Goal: Check status: Check status

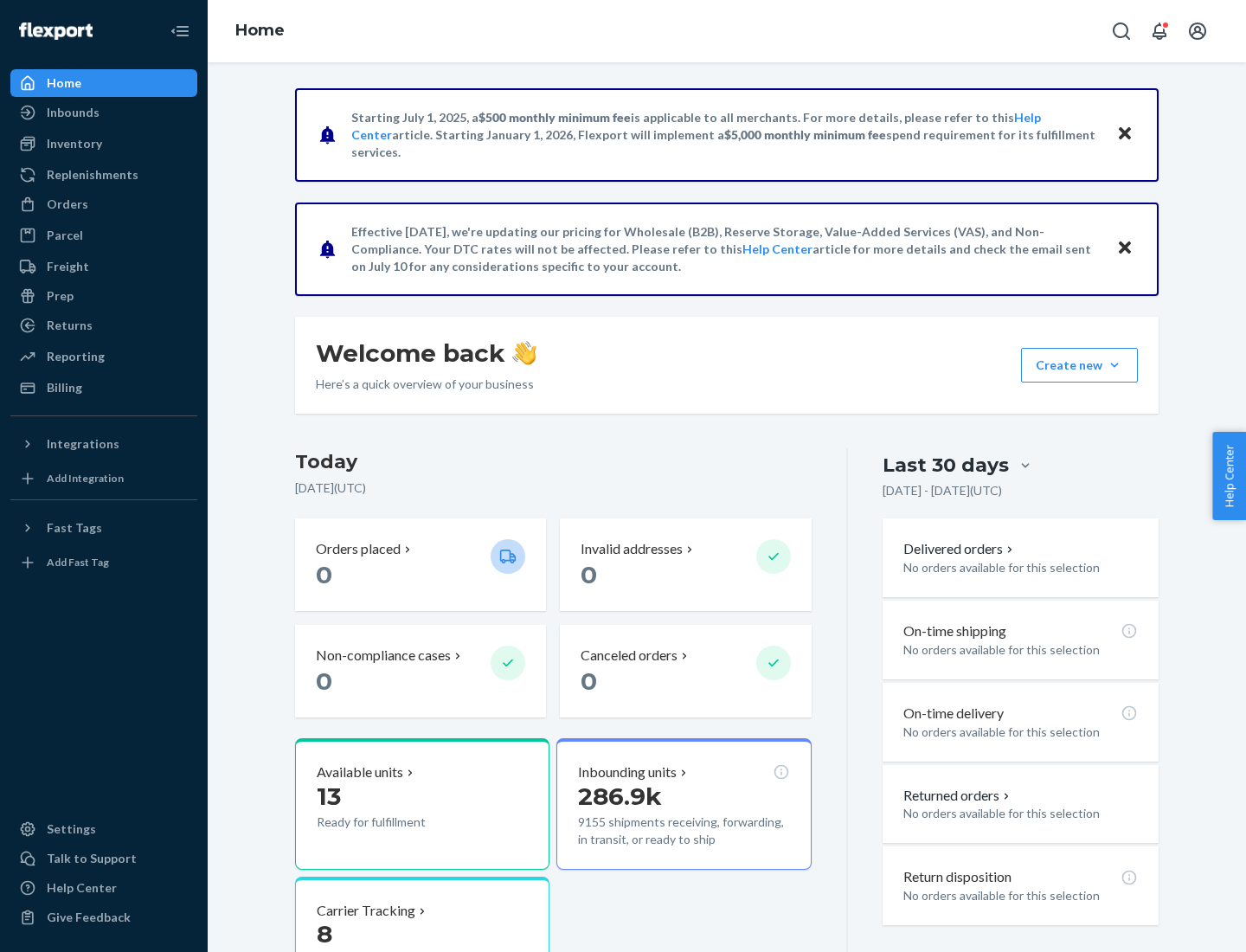
click at [1115, 366] on button "Create new Create new inbound Create new order Create new product" at bounding box center [1079, 365] width 117 height 35
click at [72, 113] on div "Inbounds" at bounding box center [73, 112] width 53 height 17
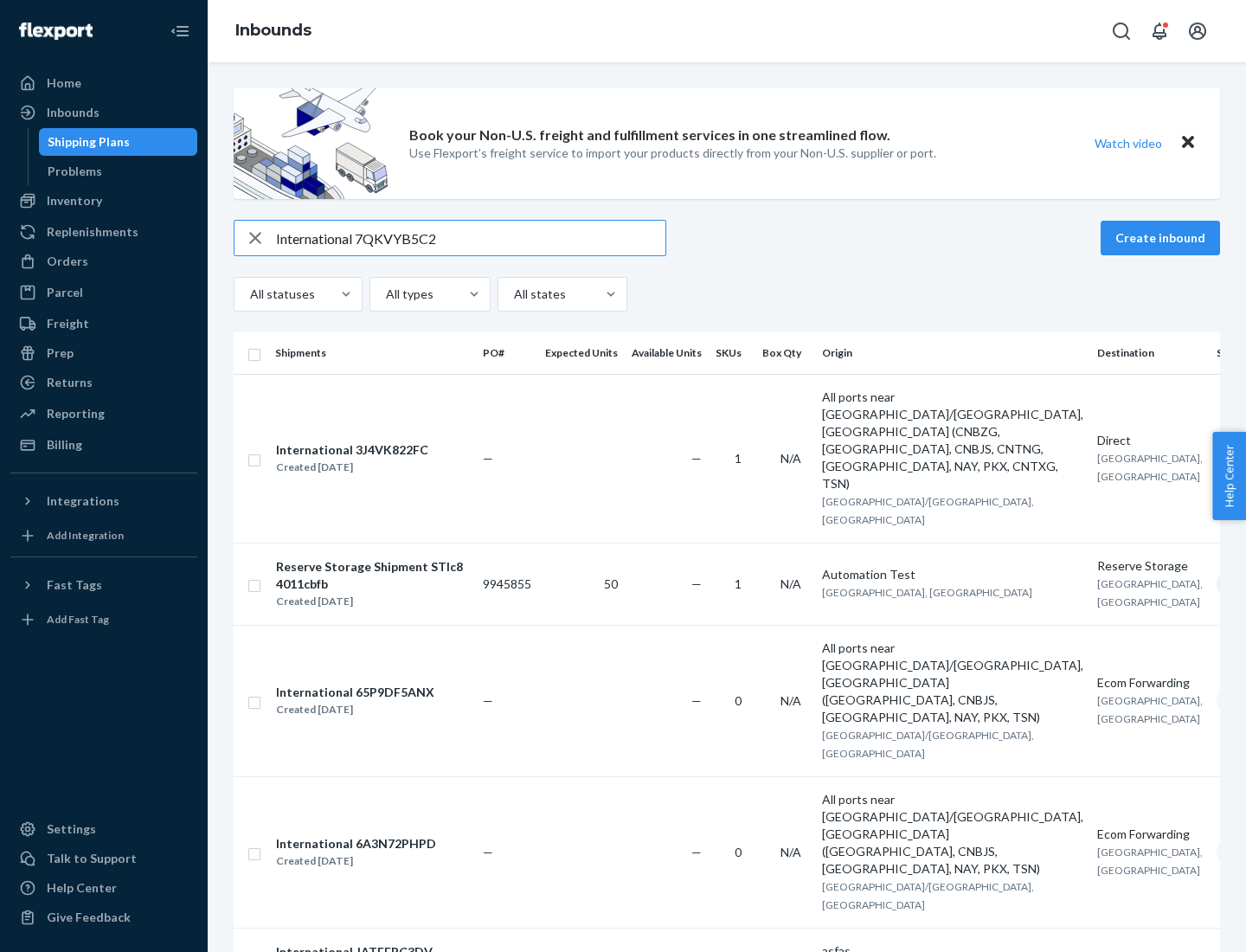
type input "International 7QKVYB5C29"
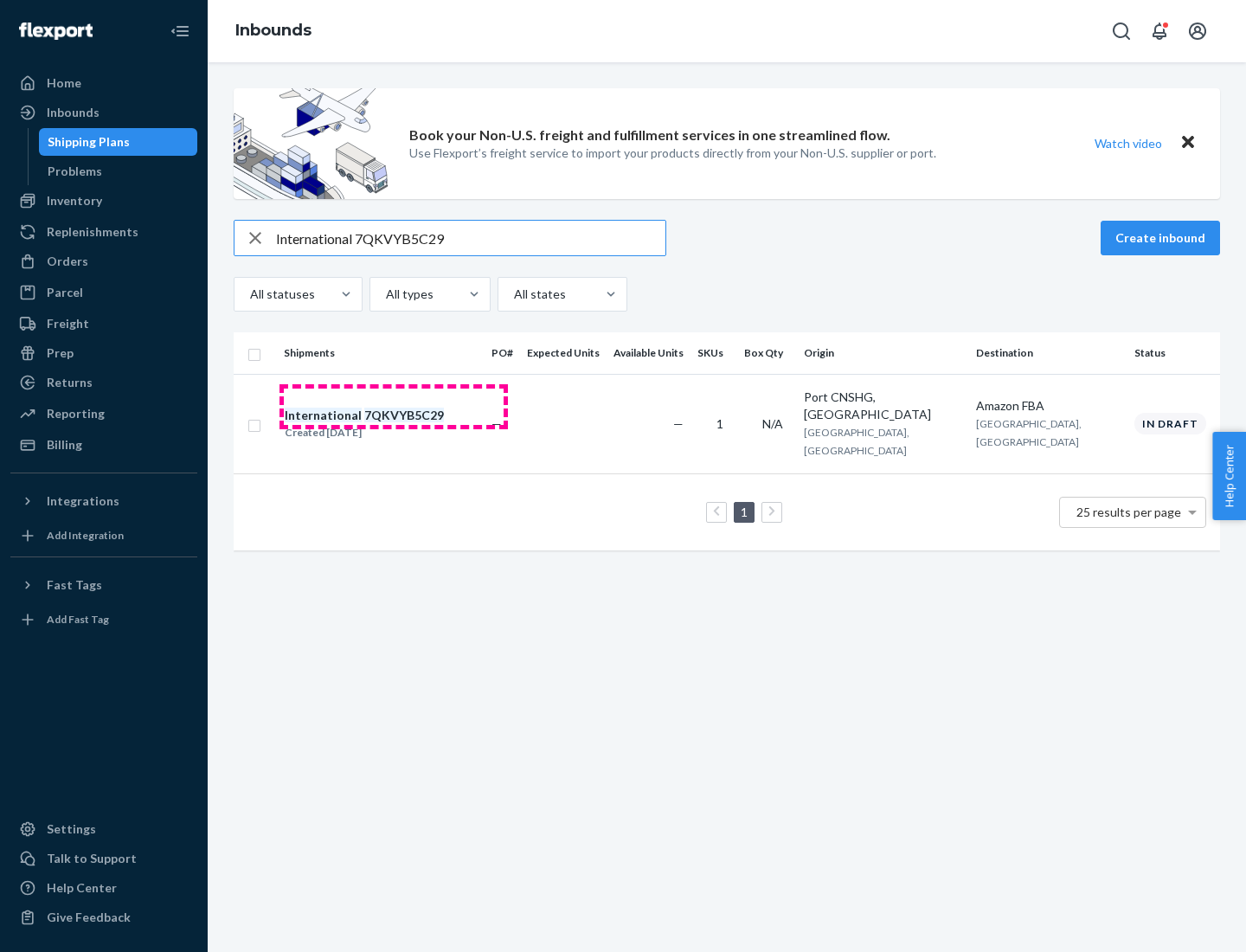
click at [394, 424] on div "Created [DATE]" at bounding box center [364, 432] width 159 height 17
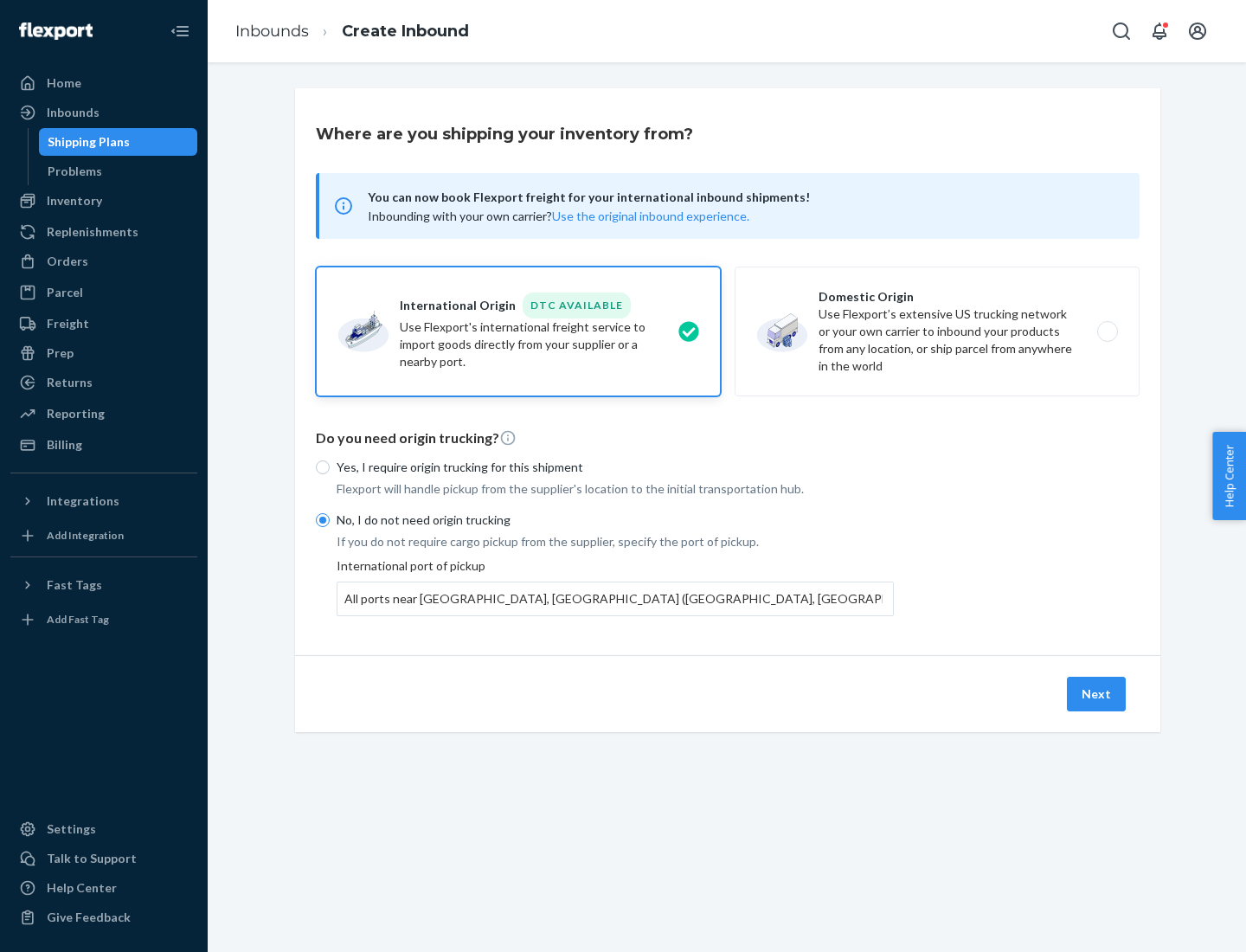
click at [1097, 693] on button "Next" at bounding box center [1096, 693] width 59 height 35
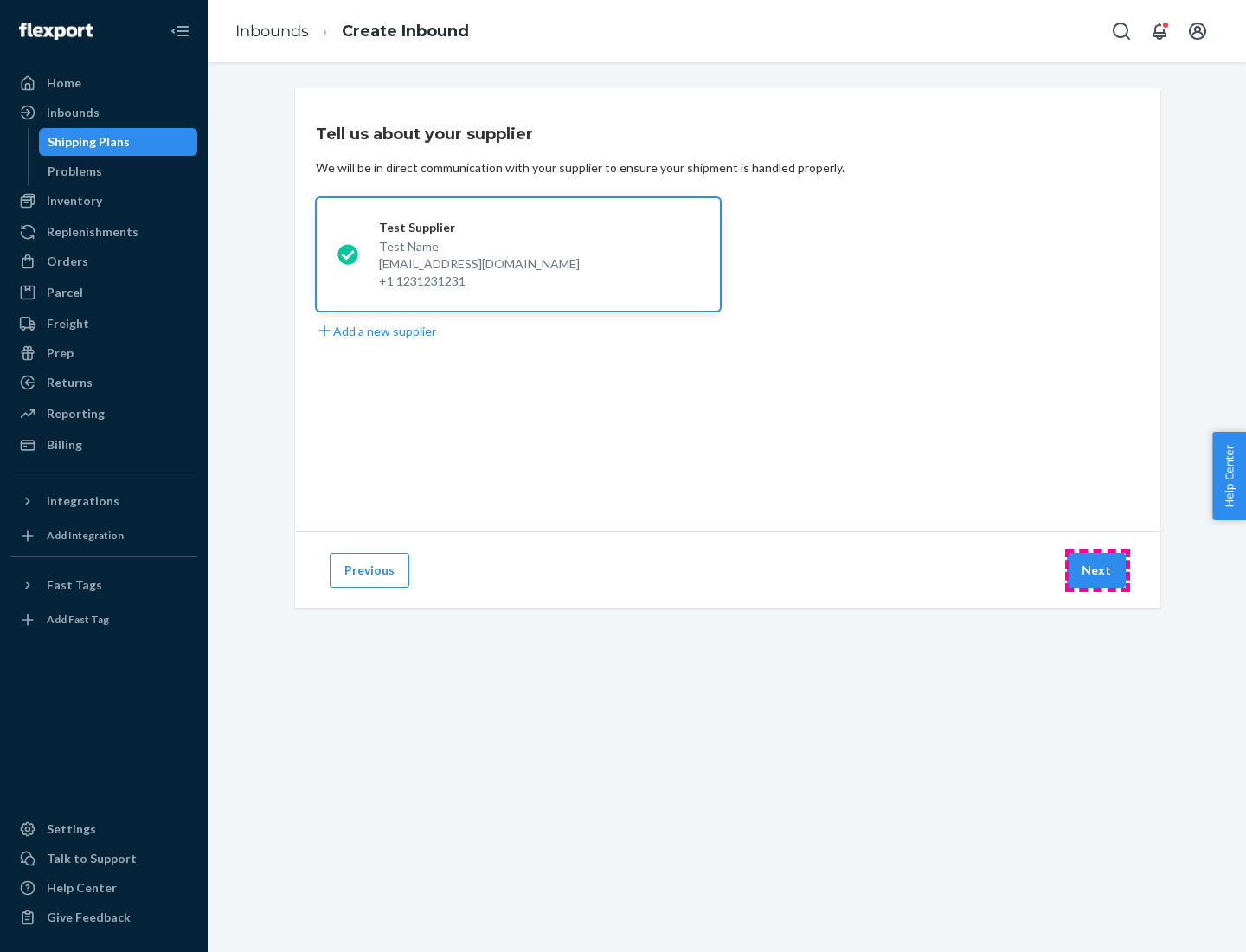
click at [1097, 570] on button "Next" at bounding box center [1096, 570] width 59 height 35
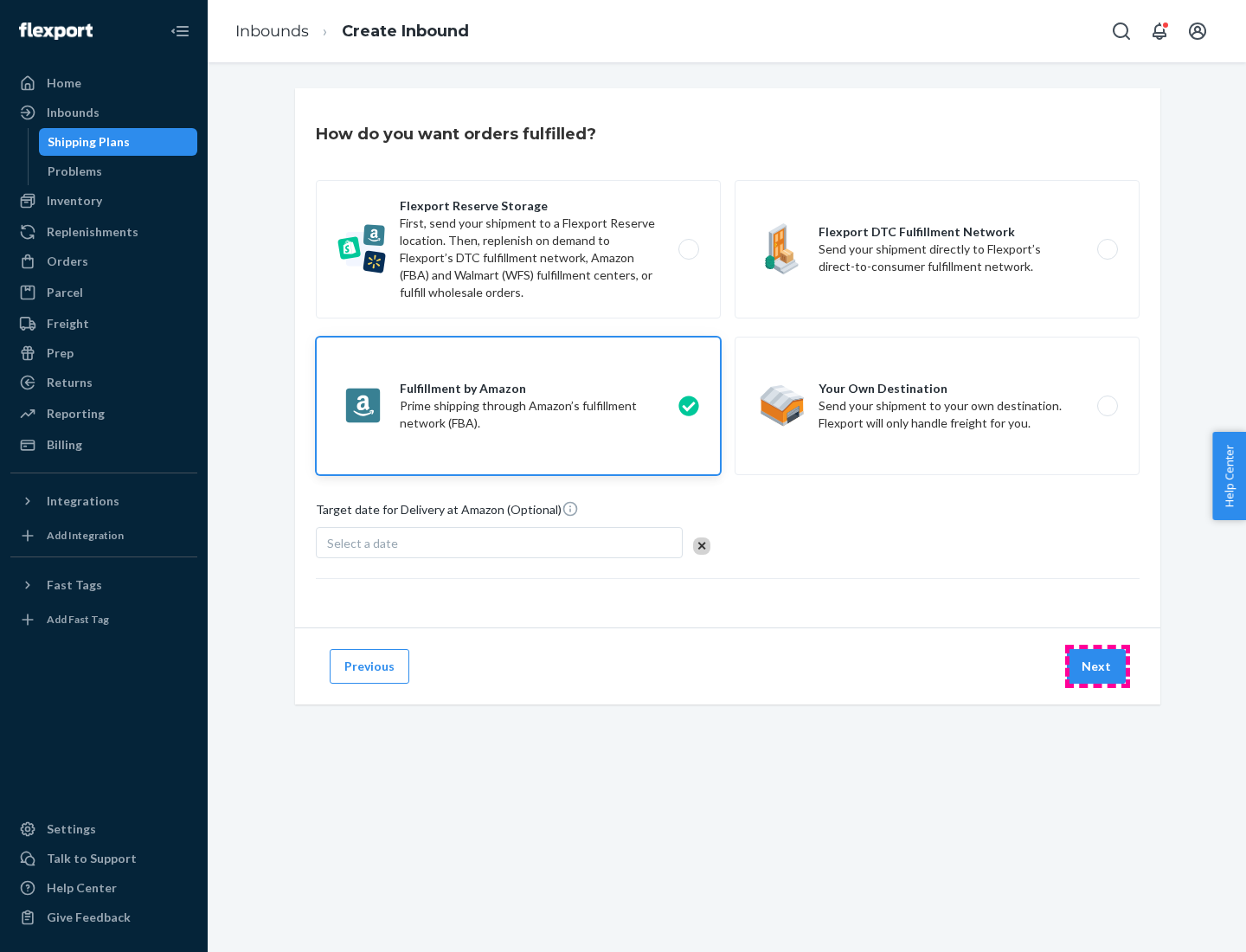
click at [1097, 666] on button "Next" at bounding box center [1096, 666] width 59 height 35
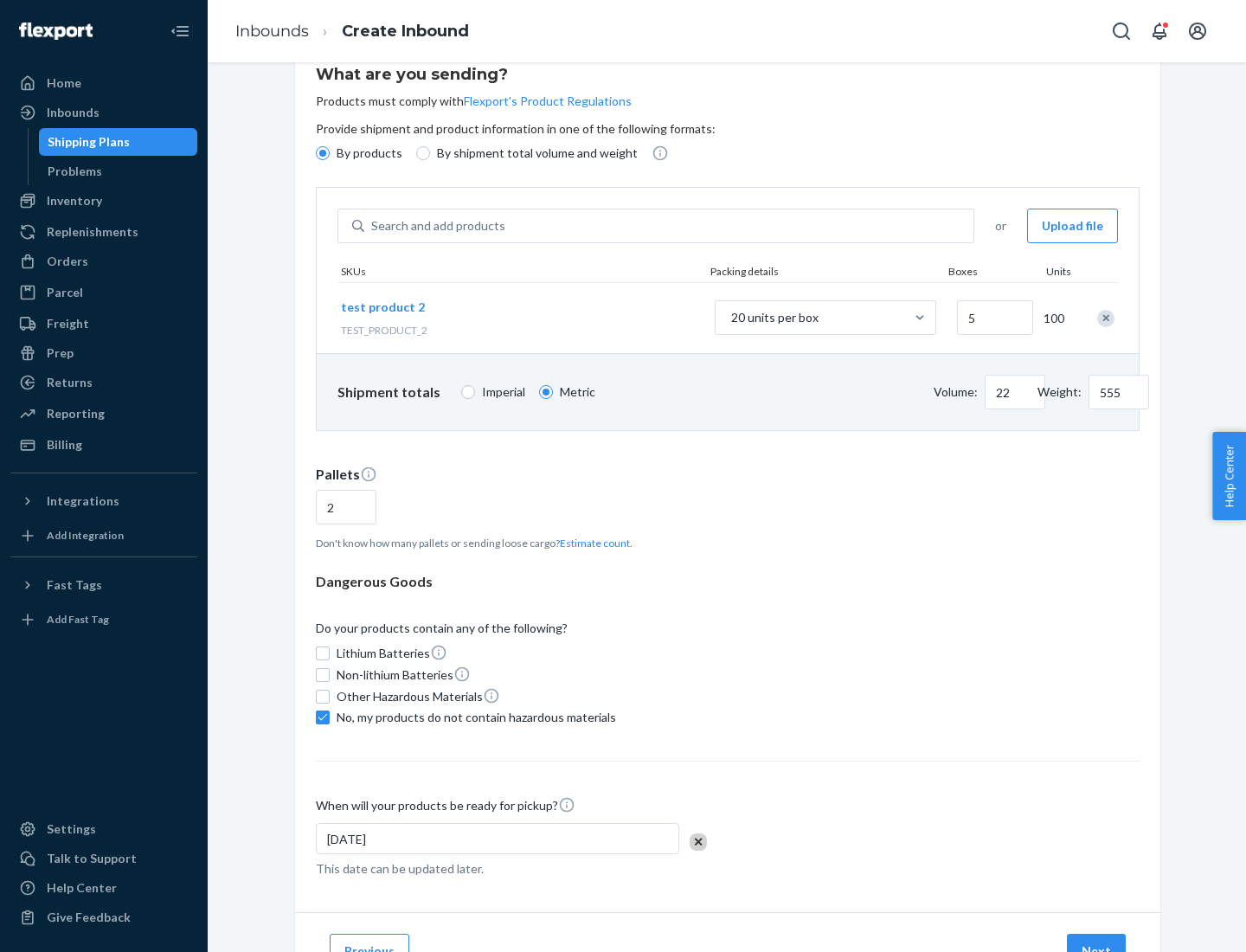
scroll to position [139, 0]
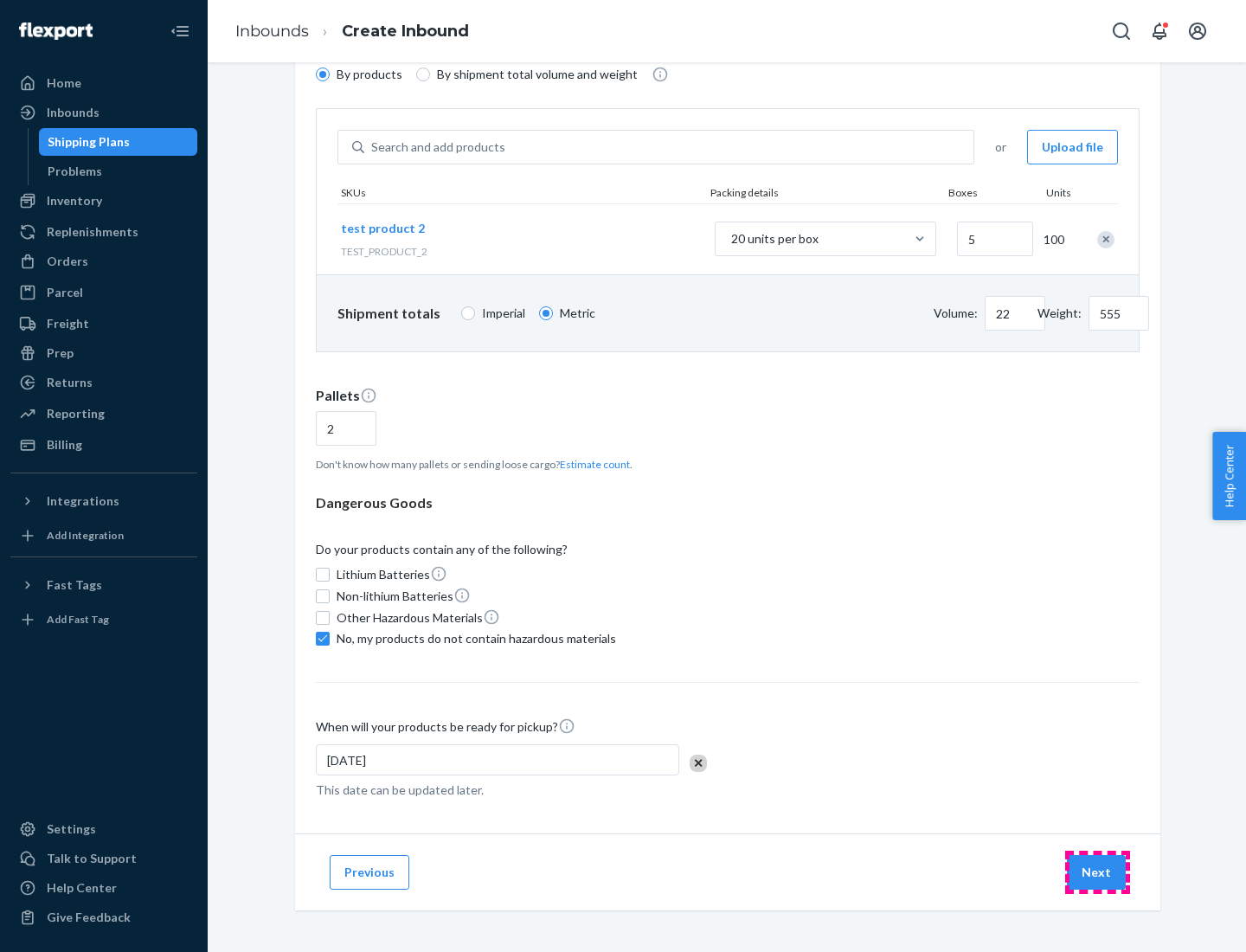
click at [1097, 872] on button "Next" at bounding box center [1096, 872] width 59 height 35
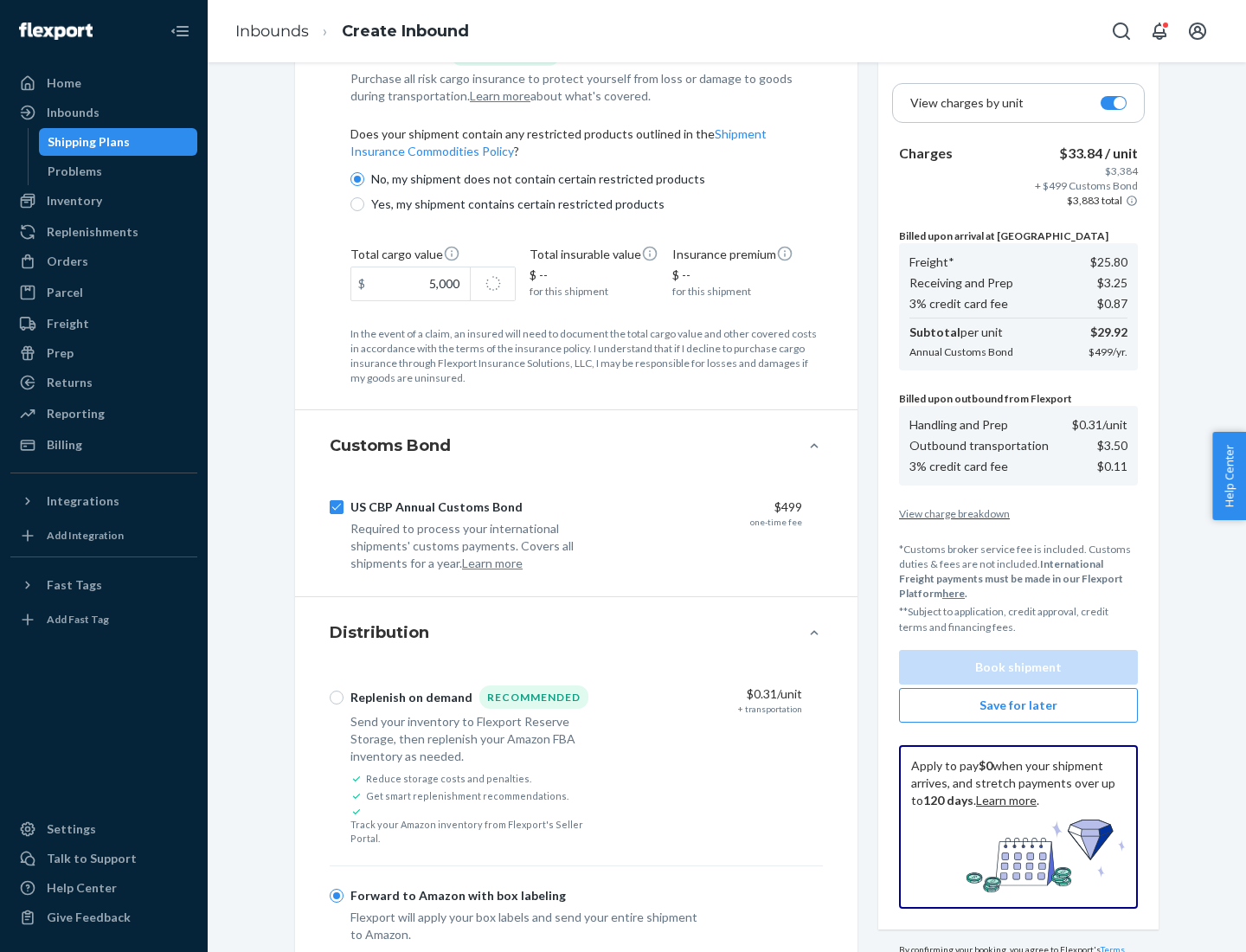
scroll to position [1148, 0]
